Goal: Find contact information: Find contact information

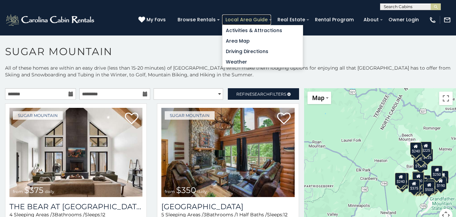
click at [258, 17] on link "Local Area Guide" at bounding box center [246, 20] width 49 height 10
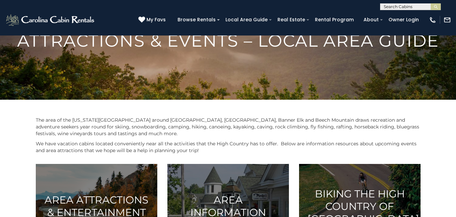
scroll to position [135, 0]
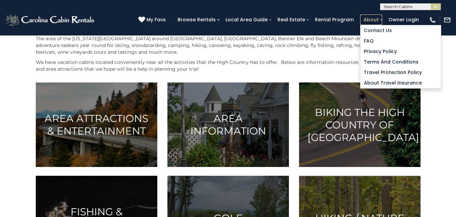
click at [379, 19] on link "About" at bounding box center [371, 20] width 22 height 10
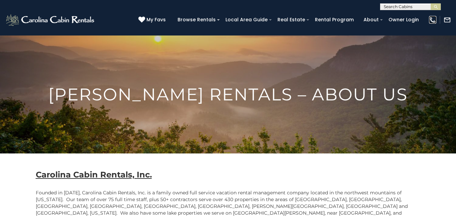
click at [433, 18] on img at bounding box center [432, 19] width 7 height 7
